Goal: Communication & Community: Answer question/provide support

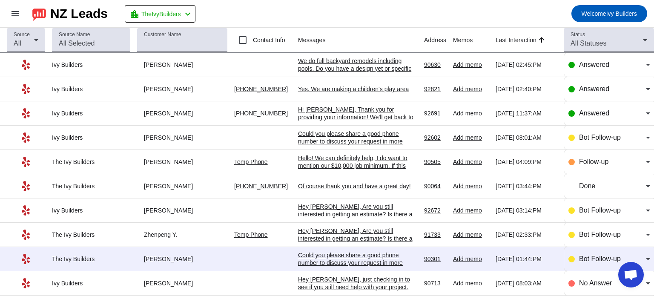
click at [371, 64] on div "We do full backyard remodels including pools. Do you have a design yet or speci…" at bounding box center [357, 68] width 119 height 23
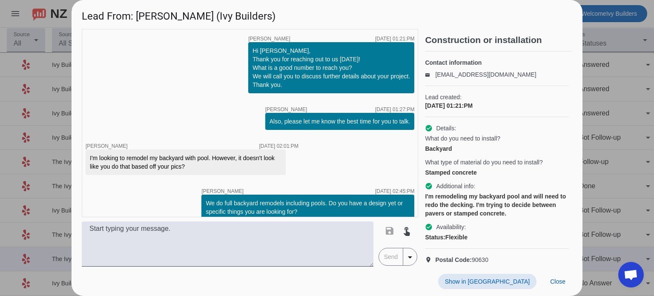
scroll to position [10, 0]
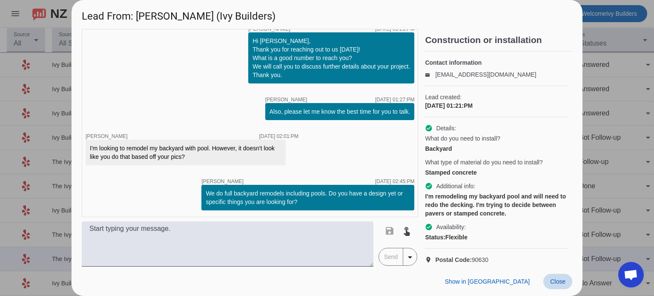
click at [558, 282] on span "Close" at bounding box center [557, 281] width 15 height 7
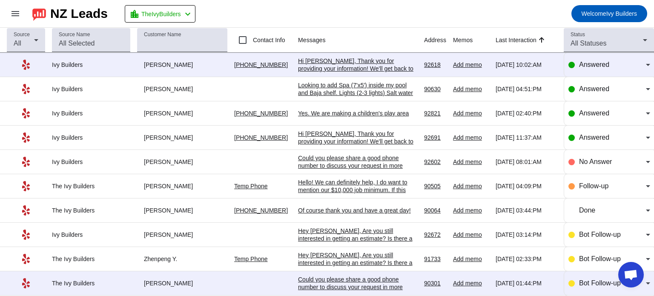
click at [325, 67] on div "Hi [PERSON_NAME], Thank you for providing your information! We'll get back to y…" at bounding box center [357, 72] width 119 height 31
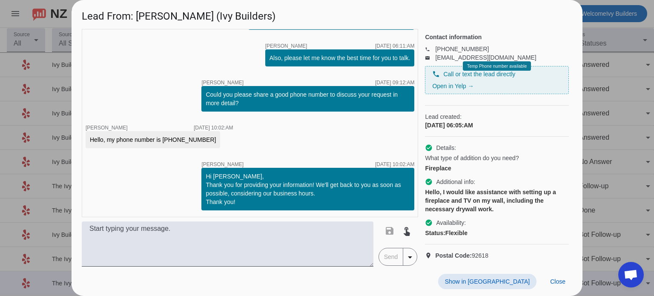
scroll to position [40, 0]
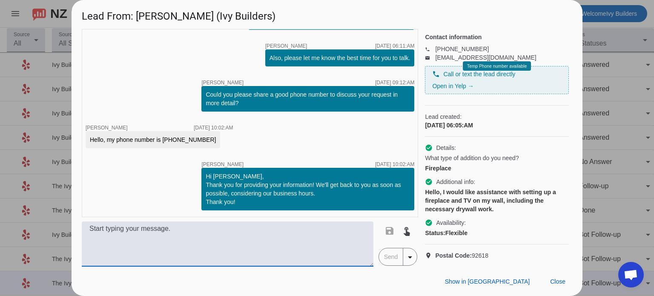
click at [261, 243] on textarea at bounding box center [227, 243] width 291 height 45
paste textarea "Hello XXX, thank you for reaching out. We can definitely help. If you are prepa…"
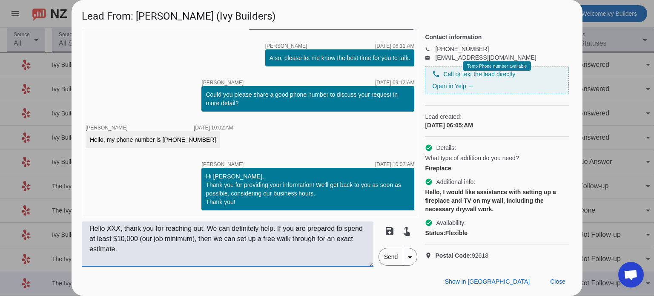
click at [121, 228] on textarea "Hello XXX, thank you for reaching out. We can definitely help. If you are prepa…" at bounding box center [227, 243] width 291 height 45
type textarea "Hello [PERSON_NAME], thank you for reaching out. We can definitely help. If you…"
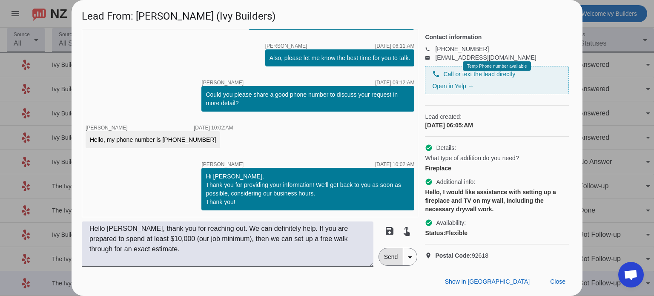
click at [388, 262] on span "Send" at bounding box center [391, 256] width 24 height 17
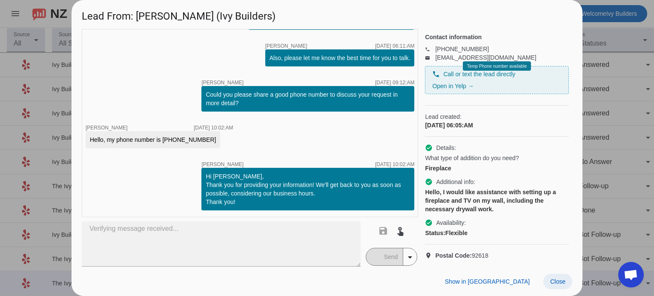
click at [553, 279] on span "Close" at bounding box center [557, 281] width 15 height 7
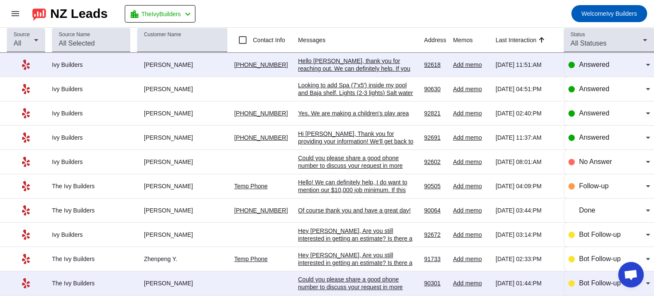
click at [377, 97] on td "Looking to add Spa (7'x5') inside my pool and Baja shelf. Lights (2-3 lights) S…" at bounding box center [361, 89] width 126 height 24
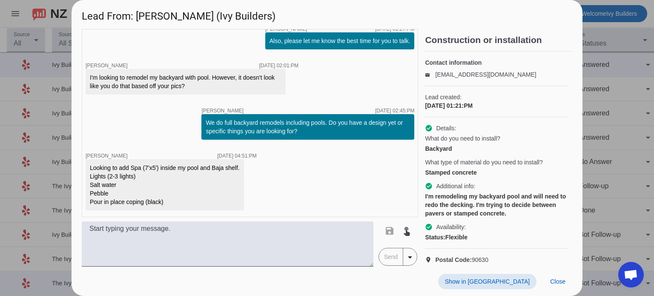
scroll to position [19, 0]
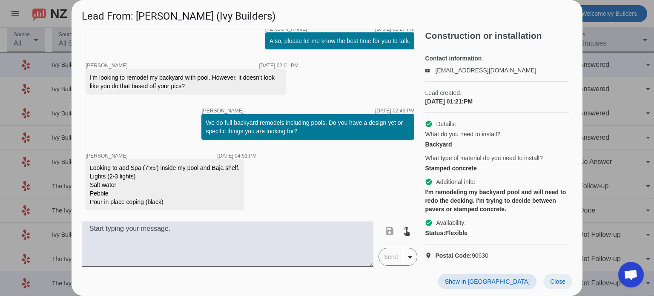
click at [553, 280] on span "Close" at bounding box center [557, 281] width 15 height 7
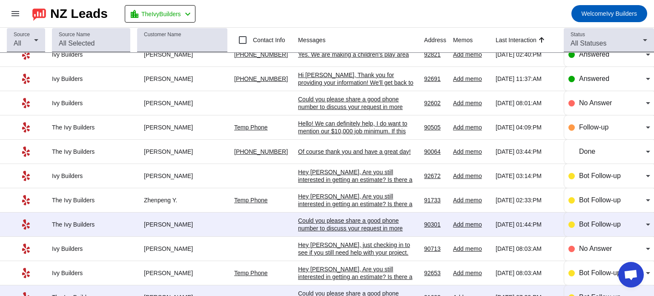
scroll to position [0, 0]
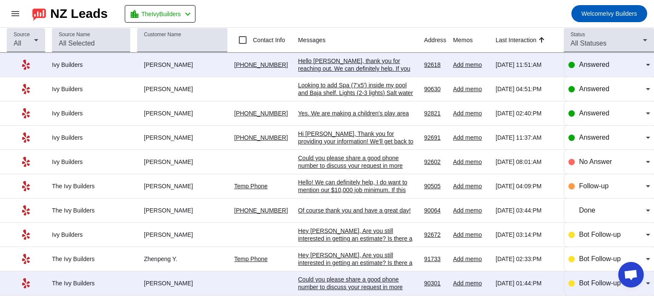
click at [325, 188] on div "Hello! We can definitely help, I do want to mention our $10,000 job minimum. If…" at bounding box center [357, 197] width 119 height 38
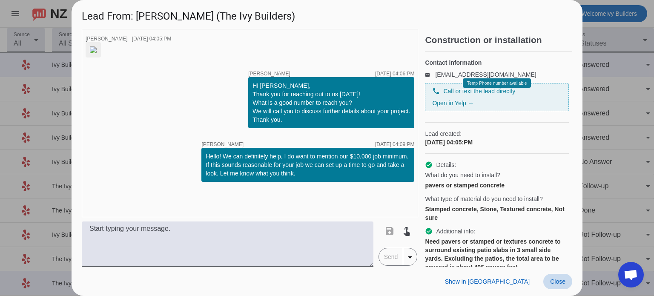
click at [557, 282] on span "Close" at bounding box center [557, 281] width 15 height 7
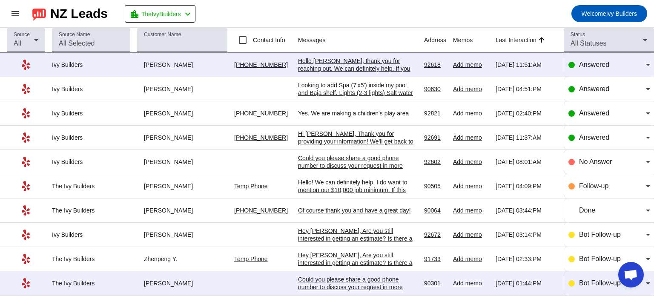
click at [352, 136] on div "Hi [PERSON_NAME], Thank you for providing your information! We'll get back to y…" at bounding box center [357, 141] width 119 height 23
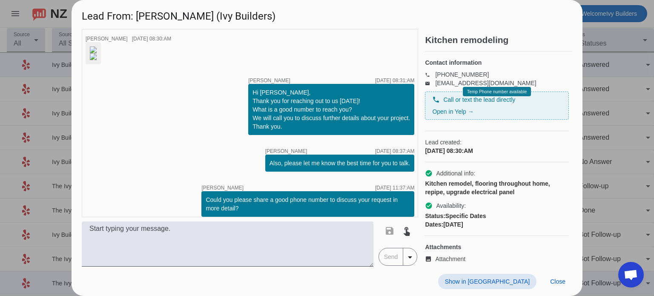
scroll to position [194, 0]
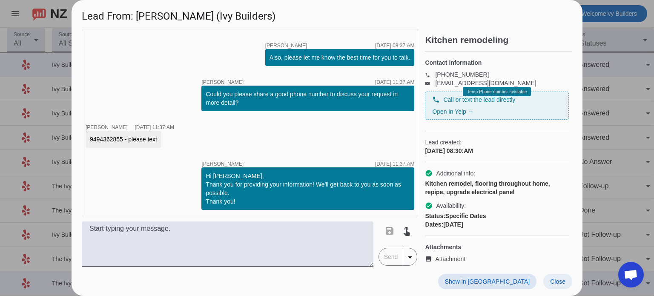
click at [565, 281] on span at bounding box center [557, 281] width 29 height 15
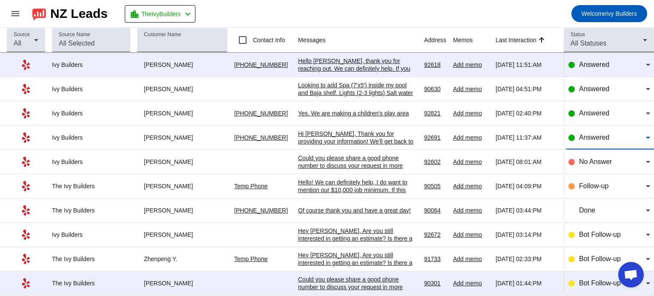
click at [604, 134] on div "Answered" at bounding box center [612, 137] width 67 height 10
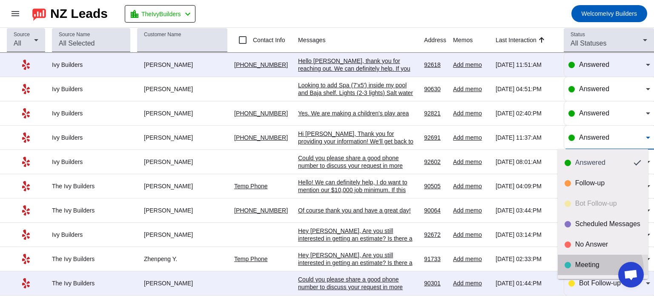
click at [596, 269] on mat-option "Meeting" at bounding box center [602, 264] width 90 height 20
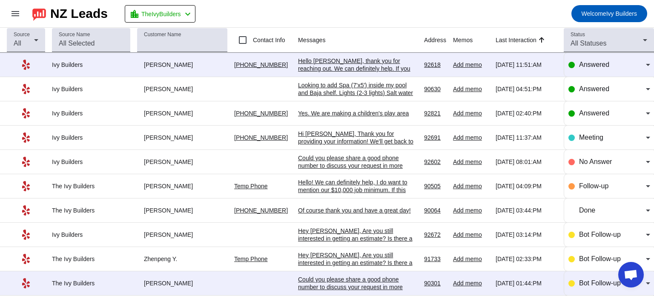
click at [326, 83] on div "Looking to add Spa (7'x5') inside my pool and Baja shelf. Lights (2-3 lights) S…" at bounding box center [357, 92] width 119 height 23
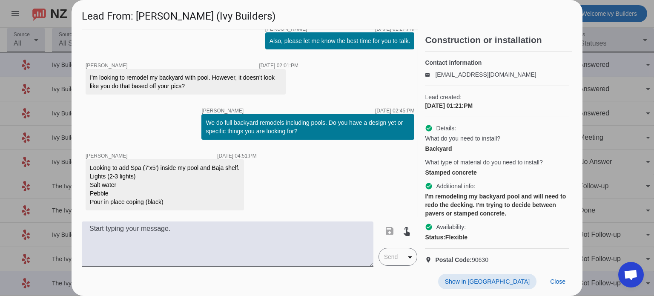
scroll to position [19, 0]
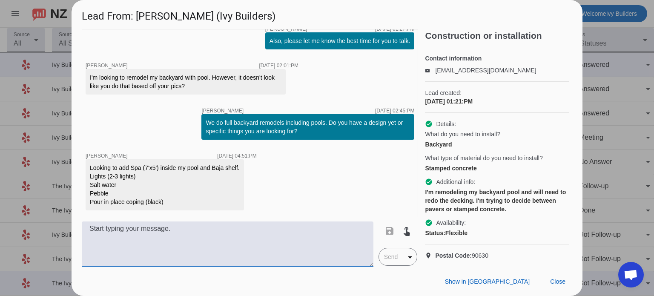
click at [203, 236] on textarea at bounding box center [227, 243] width 291 height 45
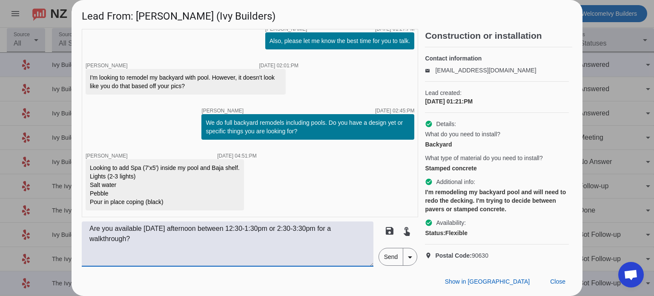
type textarea "Are you available [DATE] afternoon between 12:30-1:30pm or 2:30-3:30pm for a wa…"
click at [393, 257] on span "Send" at bounding box center [391, 256] width 24 height 17
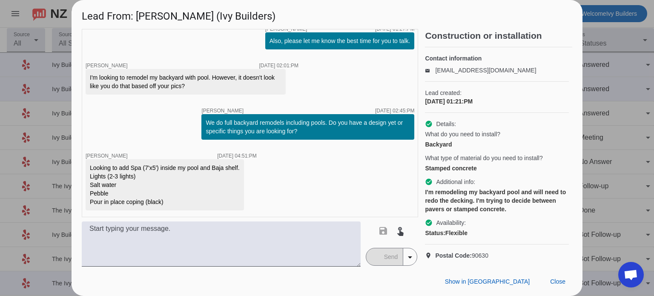
scroll to position [126, 0]
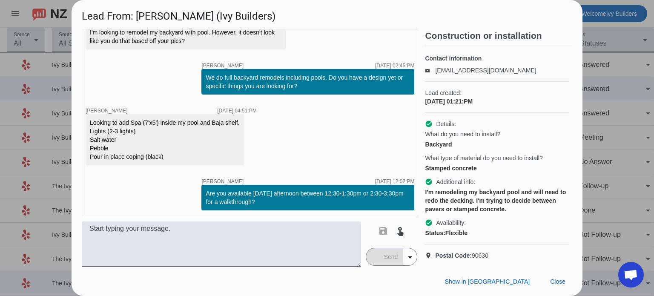
click at [112, 211] on div "timer close [PERSON_NAME] [DATE] 01:21:PM Hi [PERSON_NAME], Thank you for reach…" at bounding box center [250, 123] width 336 height 188
click at [557, 280] on span "Close" at bounding box center [557, 281] width 15 height 7
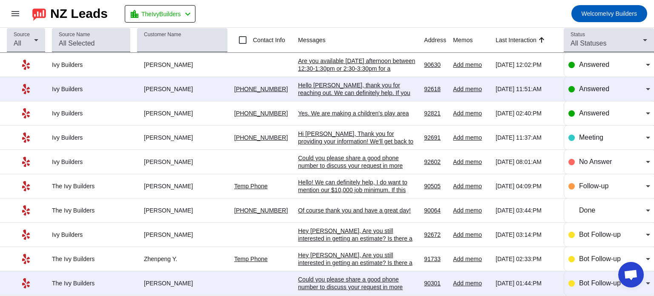
click at [371, 62] on div "Are you available [DATE] afternoon between 12:30-1:30pm or 2:30-3:30pm for a wa…" at bounding box center [357, 68] width 119 height 23
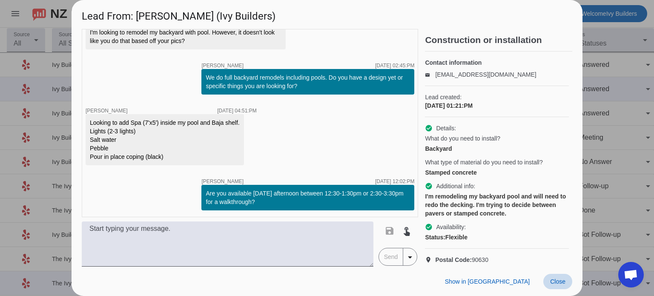
click at [556, 275] on span at bounding box center [557, 281] width 29 height 15
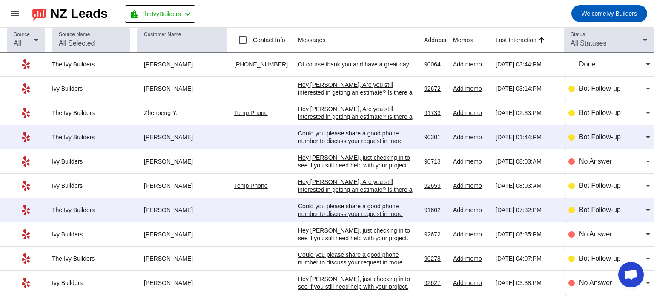
scroll to position [146, 0]
click at [334, 234] on div "Hey [PERSON_NAME], just checking in to see if you still need help with your pro…" at bounding box center [357, 245] width 119 height 38
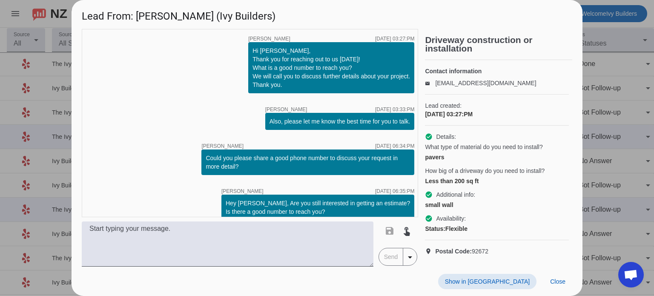
scroll to position [72, 0]
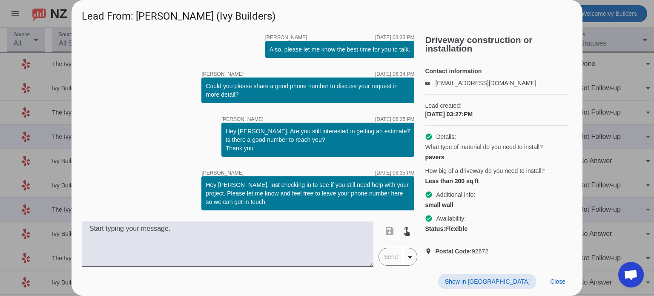
click at [608, 108] on div at bounding box center [327, 148] width 654 height 296
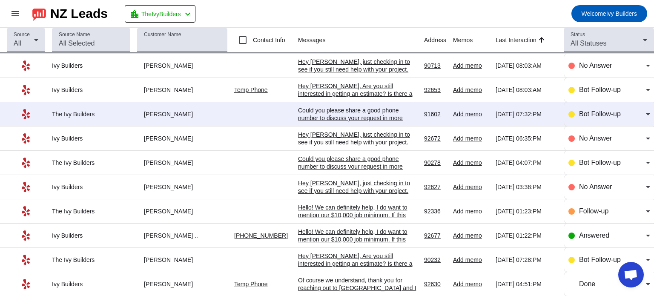
scroll to position [243, 0]
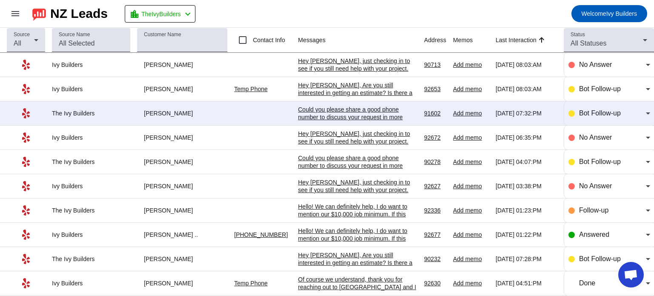
click at [369, 211] on div "Hello! We can definitely help, I do want to mention our $10,000 job minimum. If…" at bounding box center [357, 222] width 119 height 38
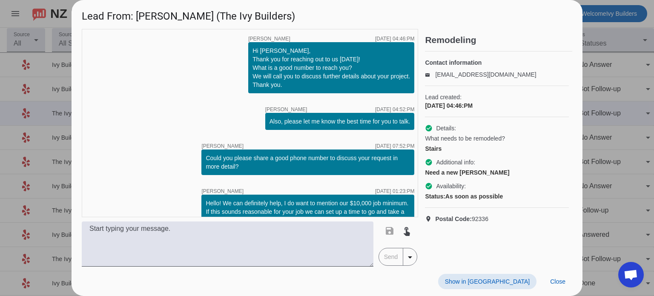
scroll to position [18, 0]
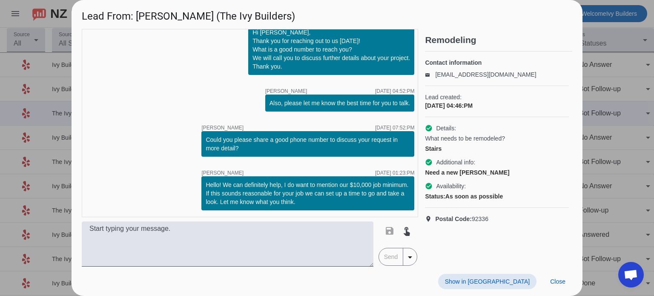
click at [618, 153] on div at bounding box center [327, 148] width 654 height 296
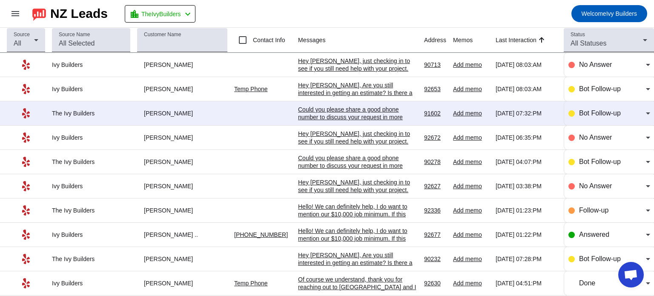
click at [384, 277] on div "Of course we understand, thank you for reaching out to [GEOGRAPHIC_DATA] and I …" at bounding box center [357, 286] width 119 height 23
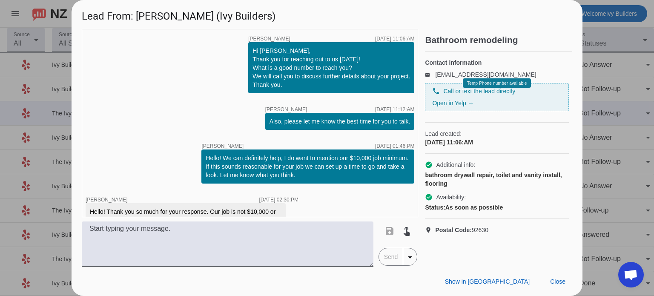
scroll to position [72, 0]
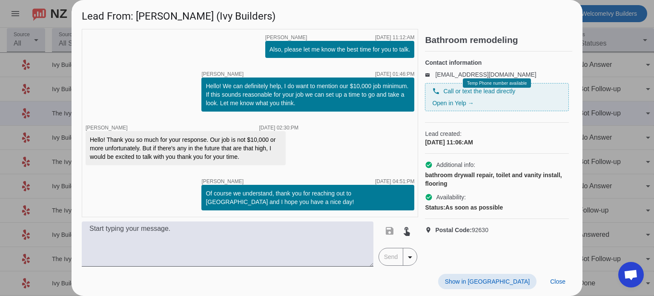
click at [623, 149] on div at bounding box center [327, 148] width 654 height 296
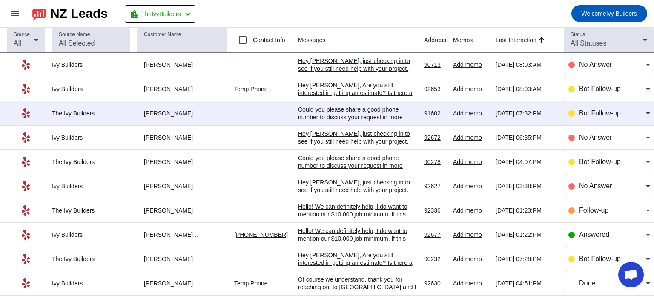
scroll to position [0, 0]
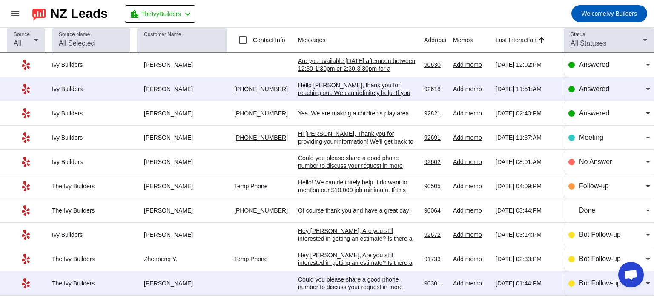
click at [358, 64] on div "Are you available [DATE] afternoon between 12:30-1:30pm or 2:30-3:30pm for a wa…" at bounding box center [357, 68] width 119 height 23
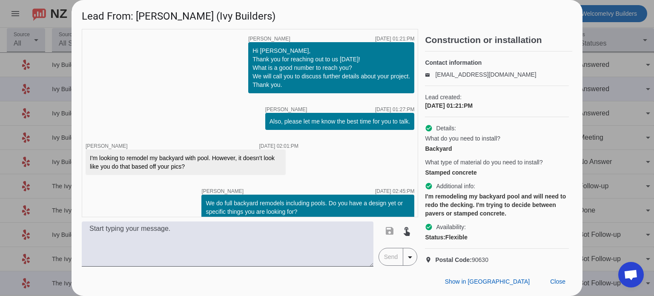
scroll to position [126, 0]
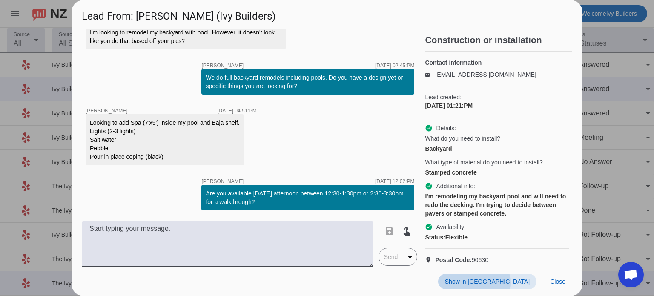
click at [524, 283] on span "Show in [GEOGRAPHIC_DATA]" at bounding box center [487, 281] width 85 height 7
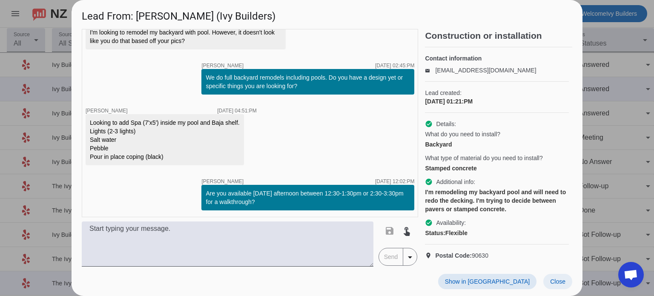
click at [565, 284] on span at bounding box center [557, 281] width 29 height 15
